Goal: Information Seeking & Learning: Learn about a topic

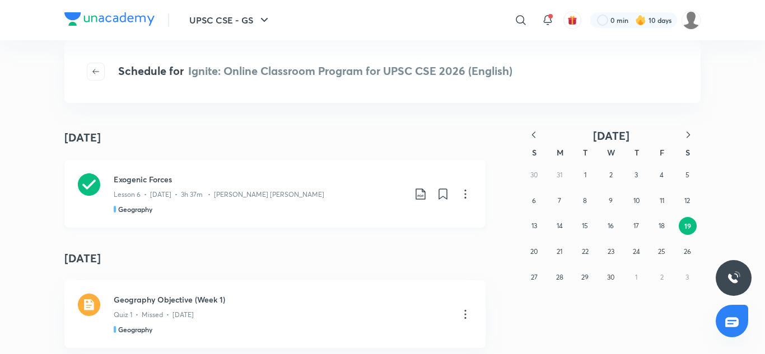
click at [146, 183] on h3 "Exogenic Forces" at bounding box center [259, 180] width 291 height 12
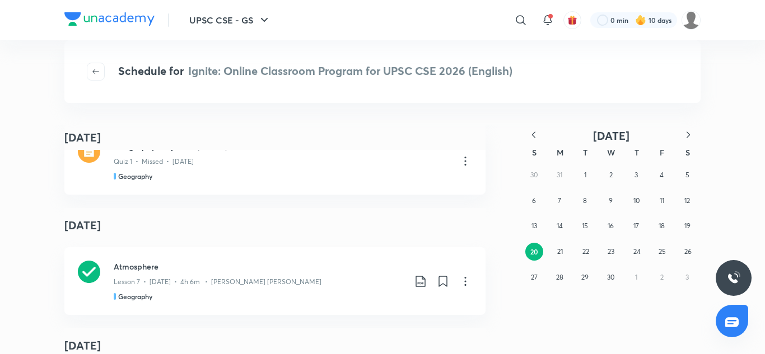
scroll to position [235, 0]
click at [146, 264] on h3 "Atmosphere" at bounding box center [259, 266] width 291 height 12
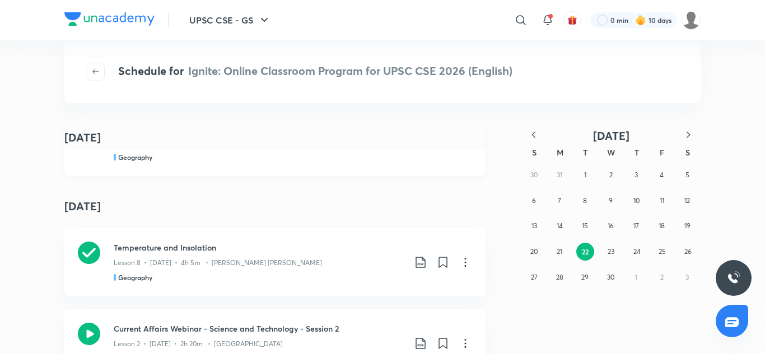
scroll to position [375, 0]
click at [189, 248] on h3 "Temperature and Insolation" at bounding box center [259, 247] width 291 height 12
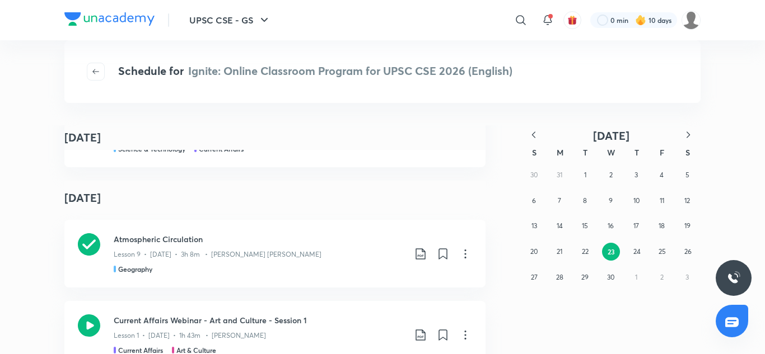
scroll to position [585, 0]
click at [166, 241] on h3 "Atmospheric Circulation" at bounding box center [259, 239] width 291 height 12
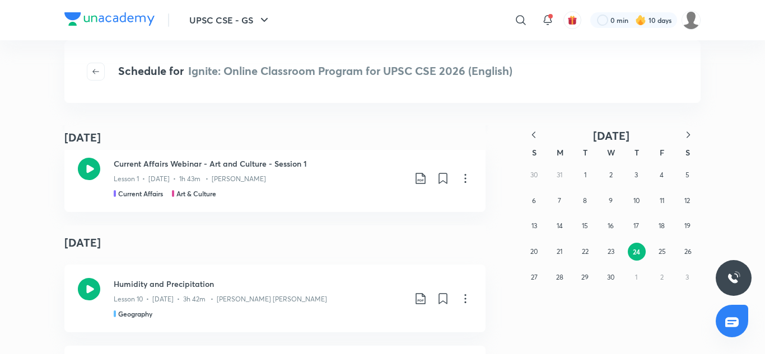
scroll to position [762, 0]
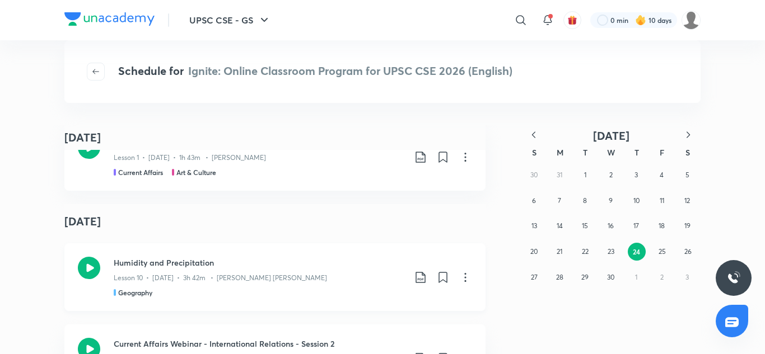
click at [172, 258] on h3 "Humidity and Precipitation" at bounding box center [259, 263] width 291 height 12
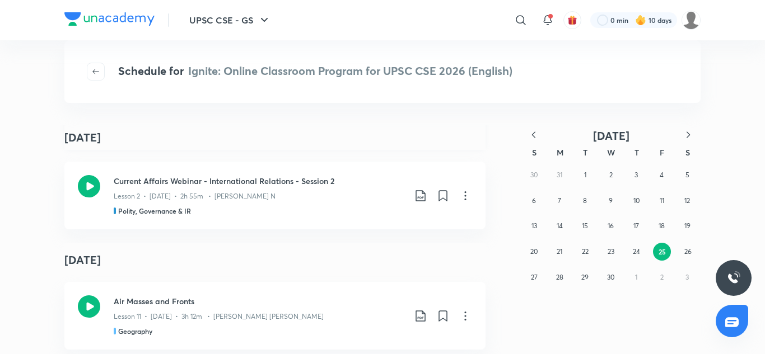
scroll to position [926, 0]
click at [177, 297] on h3 "Air Masses and Fronts" at bounding box center [259, 301] width 291 height 12
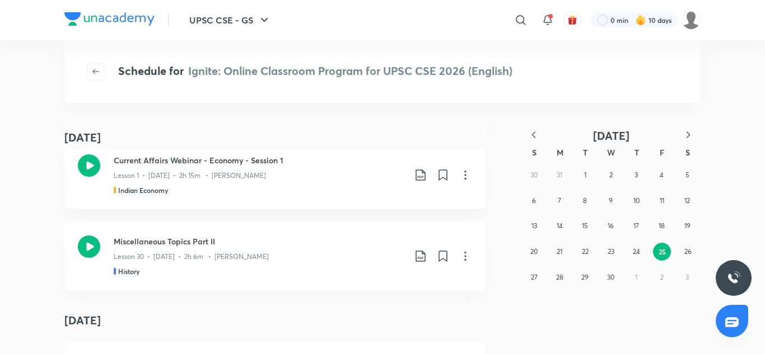
scroll to position [7075, 0]
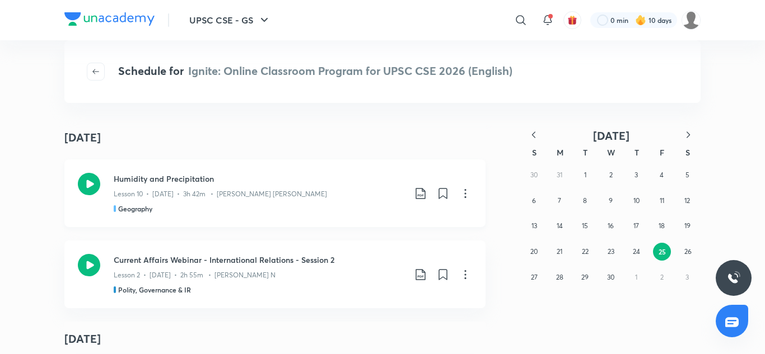
click at [159, 182] on h3 "Humidity and Precipitation" at bounding box center [259, 179] width 291 height 12
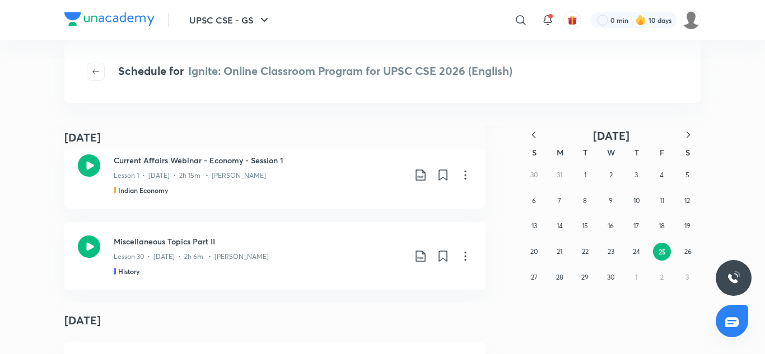
scroll to position [10240, 0]
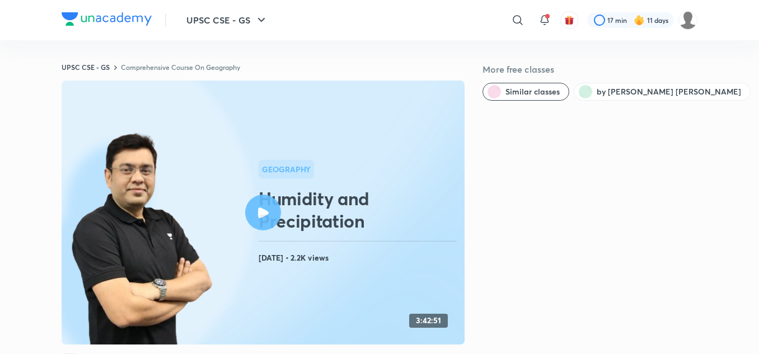
click at [259, 216] on icon at bounding box center [263, 213] width 11 height 11
